Goal: Information Seeking & Learning: Learn about a topic

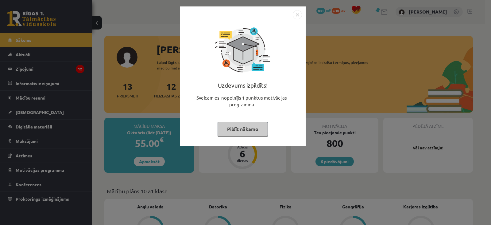
click at [298, 16] on img "Close" at bounding box center [297, 14] width 9 height 9
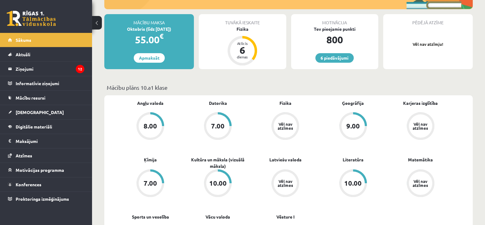
scroll to position [111, 0]
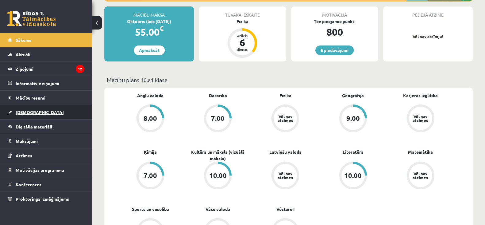
click at [55, 113] on link "[DEMOGRAPHIC_DATA]" at bounding box center [46, 112] width 76 height 14
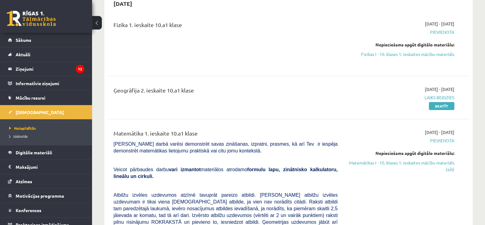
scroll to position [67, 0]
click at [424, 57] on link "Fizikas I - 10. klases 1. ieskaites mācību materiāls" at bounding box center [400, 55] width 107 height 6
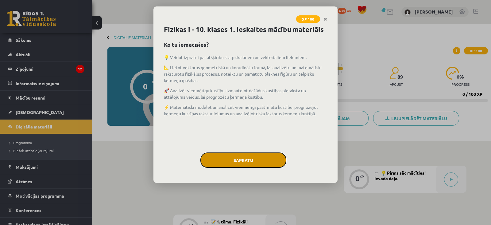
click at [248, 159] on button "Sapratu" at bounding box center [243, 159] width 86 height 15
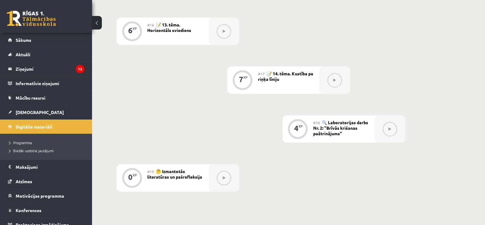
scroll to position [890, 0]
drag, startPoint x: 259, startPoint y: 159, endPoint x: 232, endPoint y: 163, distance: 27.9
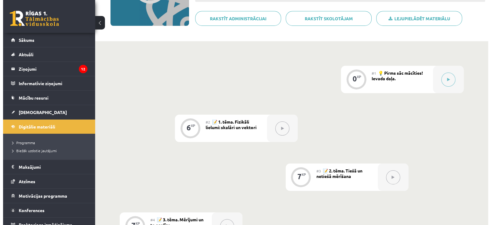
scroll to position [100, 0]
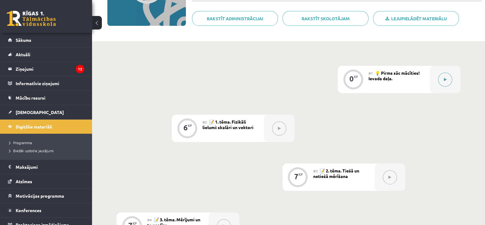
click at [442, 81] on button at bounding box center [445, 79] width 14 height 14
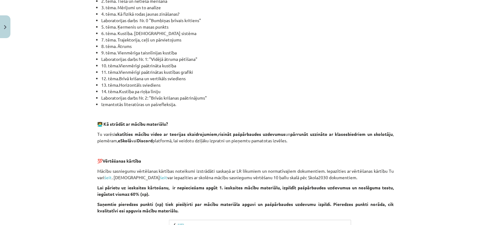
scroll to position [426, 0]
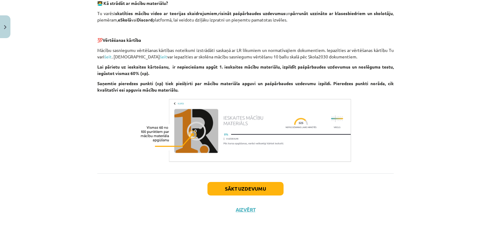
click at [236, 188] on div "Sākt uzdevumu Aizvērt" at bounding box center [245, 194] width 296 height 43
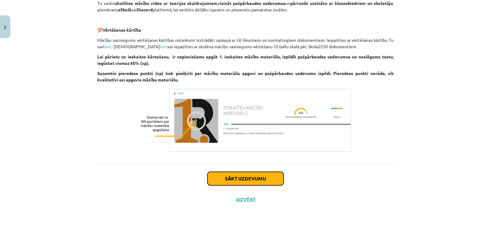
click at [235, 184] on button "Sākt uzdevumu" at bounding box center [245, 177] width 76 height 13
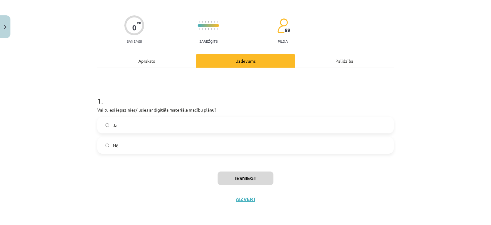
scroll to position [15, 0]
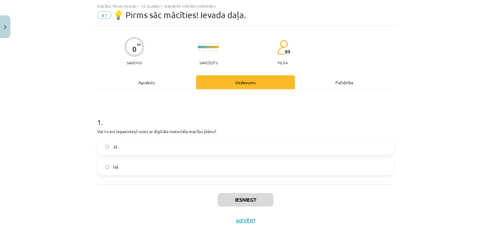
click at [254, 166] on div "0 XP Saņemsi Sarežģīts 89 pilda Apraksts Uzdevums Palīdzība 1 . Vai tu esi iepa…" at bounding box center [246, 128] width 304 height 205
click at [215, 145] on label "Jā" at bounding box center [245, 146] width 295 height 15
click at [231, 198] on button "Iesniegt" at bounding box center [245, 199] width 56 height 13
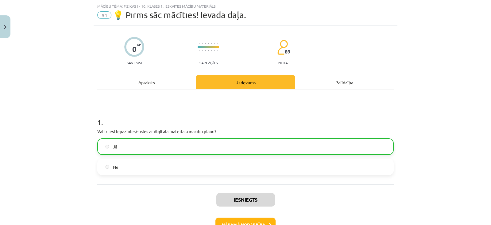
scroll to position [55, 0]
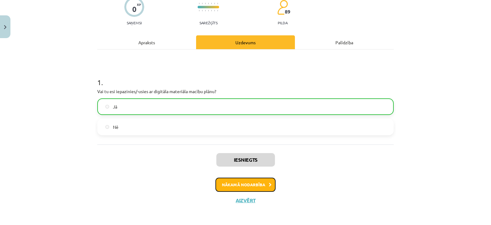
click at [252, 189] on button "Nākamā nodarbība" at bounding box center [245, 184] width 60 height 14
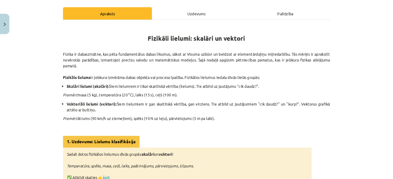
scroll to position [82, 0]
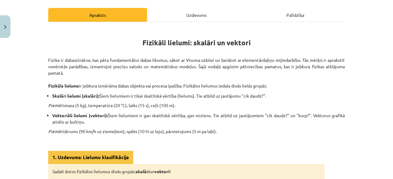
drag, startPoint x: 482, startPoint y: 0, endPoint x: 274, endPoint y: 133, distance: 247.6
click at [274, 133] on p "Piemēri: ātrums (90 km/h uz ziemeļiem), spēks (10 N uz leju), pārvietojums (5 m…" at bounding box center [196, 132] width 296 height 6
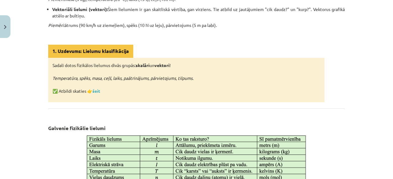
scroll to position [214, 0]
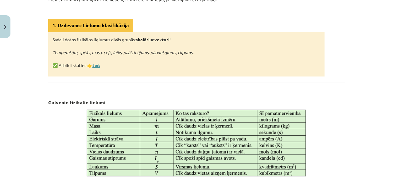
click at [97, 66] on link "šeit" at bounding box center [96, 66] width 8 height 6
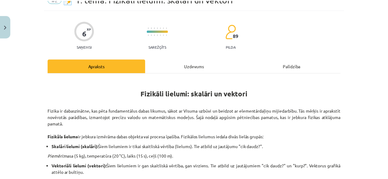
scroll to position [0, 0]
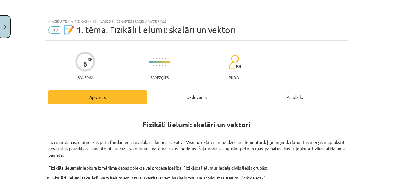
click at [7, 30] on button "Close" at bounding box center [5, 26] width 10 height 23
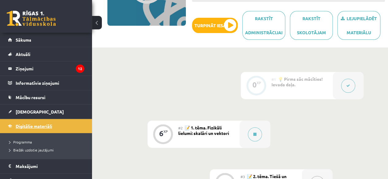
scroll to position [50, 0]
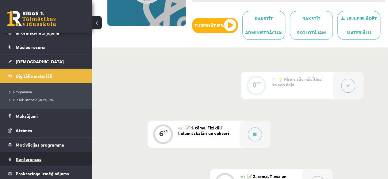
click at [25, 163] on link "Konferences" at bounding box center [46, 159] width 76 height 14
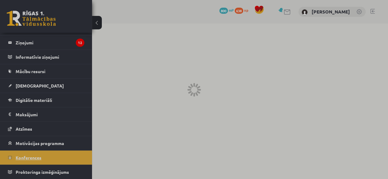
scroll to position [25, 0]
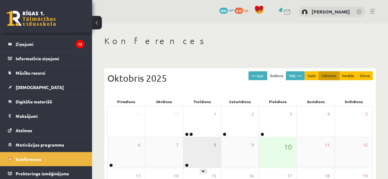
click at [197, 155] on div "8" at bounding box center [201, 152] width 37 height 31
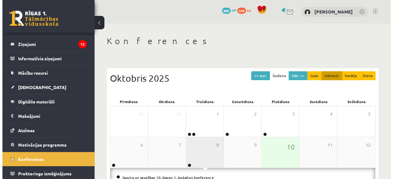
scroll to position [34, 0]
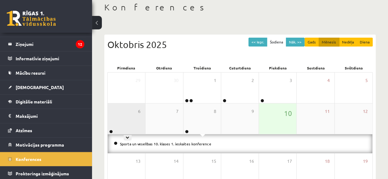
click at [116, 127] on div "6" at bounding box center [126, 119] width 37 height 31
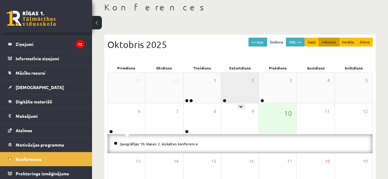
click at [224, 95] on div "2" at bounding box center [239, 88] width 37 height 31
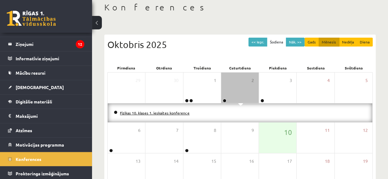
click at [170, 114] on link "Fizikas 10. klases 1. ieskaites konference" at bounding box center [155, 113] width 70 height 5
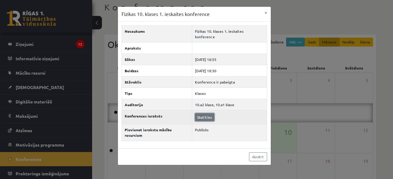
click at [202, 113] on link "Skatīties" at bounding box center [204, 117] width 19 height 8
